Goal: Task Accomplishment & Management: Manage account settings

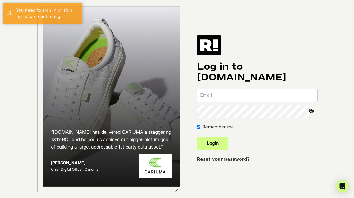
type input "[PERSON_NAME][EMAIL_ADDRESS][DOMAIN_NAME]"
click at [224, 144] on button "Login" at bounding box center [212, 142] width 31 height 13
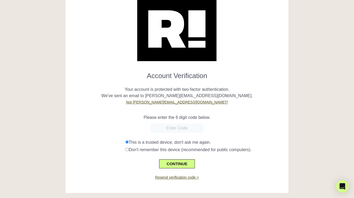
scroll to position [25, 0]
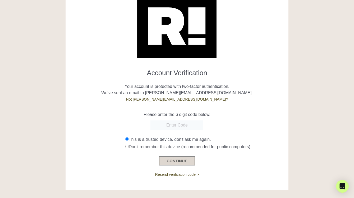
click at [180, 161] on button "CONTINUE" at bounding box center [176, 160] width 35 height 9
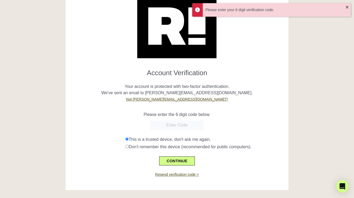
click at [173, 124] on input "text" at bounding box center [176, 125] width 53 height 10
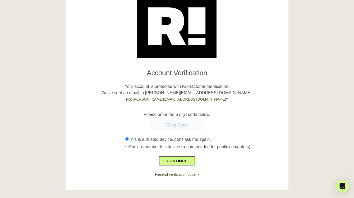
paste input "275451"
type input "275451"
click at [176, 160] on button "CONTINUE" at bounding box center [176, 160] width 35 height 9
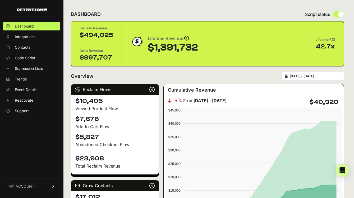
click at [43, 183] on link "MY ACCOUNT" at bounding box center [31, 186] width 57 height 16
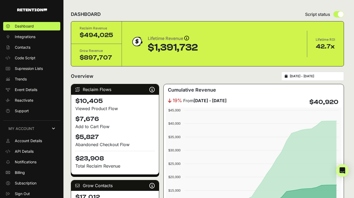
scroll to position [1, 0]
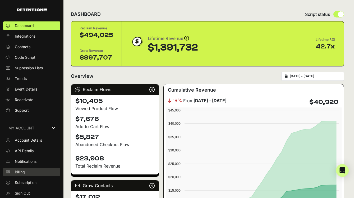
click at [35, 174] on link "Billing" at bounding box center [31, 172] width 57 height 8
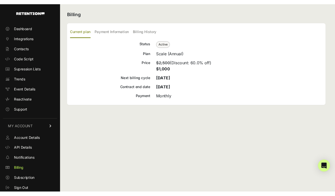
scroll to position [1, 0]
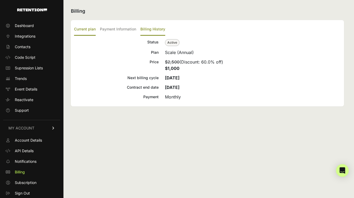
click at [154, 24] on label "Billing History" at bounding box center [152, 29] width 25 height 12
click at [0, 0] on input "Billing History" at bounding box center [0, 0] width 0 height 0
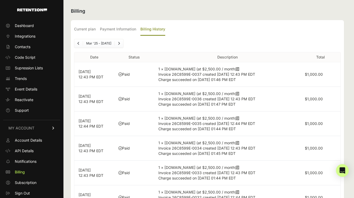
click at [255, 98] on span "Invoice 26C8599E-0036 created Aug 6, 2025 12:43 PM EDT" at bounding box center [206, 98] width 97 height 4
click at [236, 93] on icon at bounding box center [237, 94] width 3 height 4
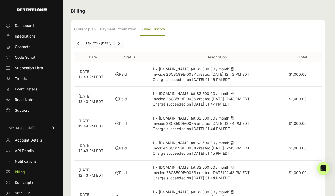
scroll to position [2, 0]
